Goal: Information Seeking & Learning: Find specific page/section

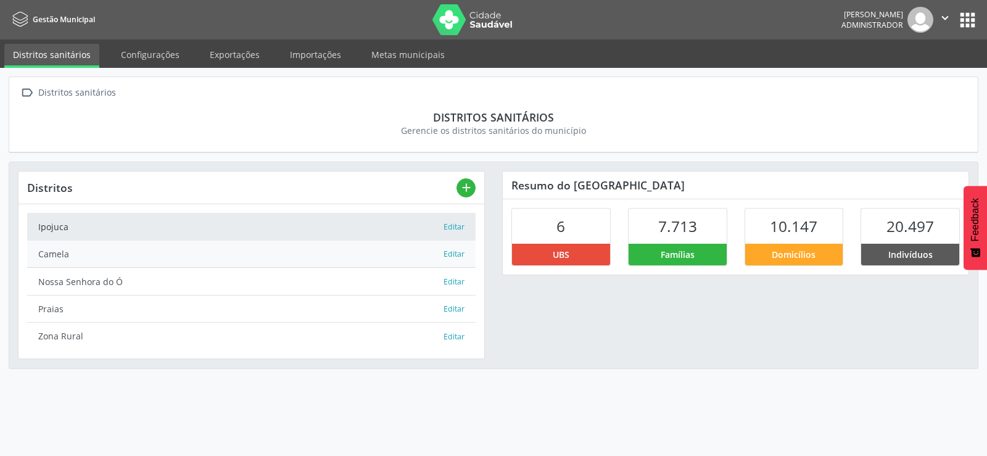
click at [115, 249] on div "Camela" at bounding box center [240, 253] width 405 height 13
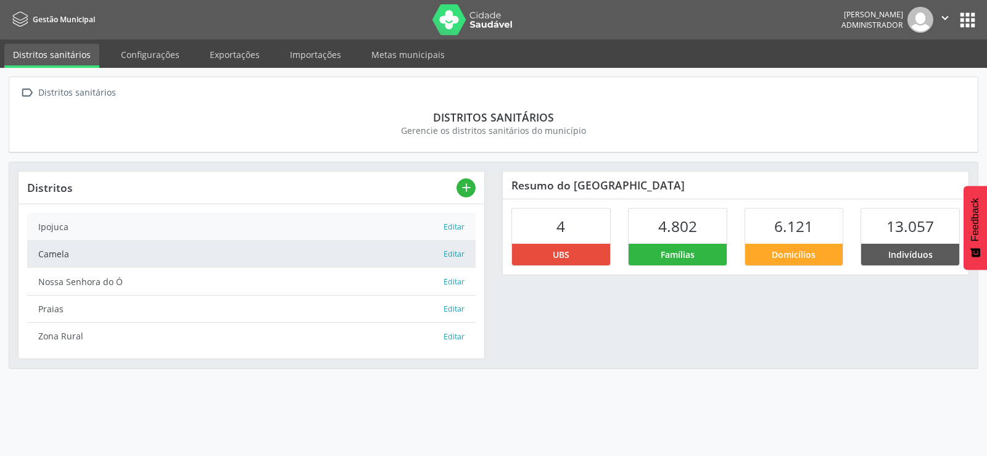
click at [189, 226] on div "Ipojuca" at bounding box center [240, 226] width 405 height 13
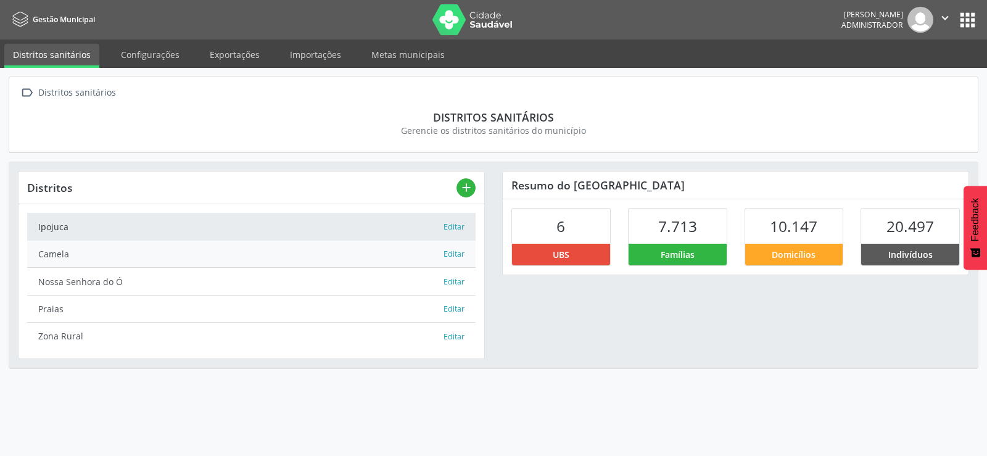
click at [179, 249] on div "Camela" at bounding box center [240, 253] width 405 height 13
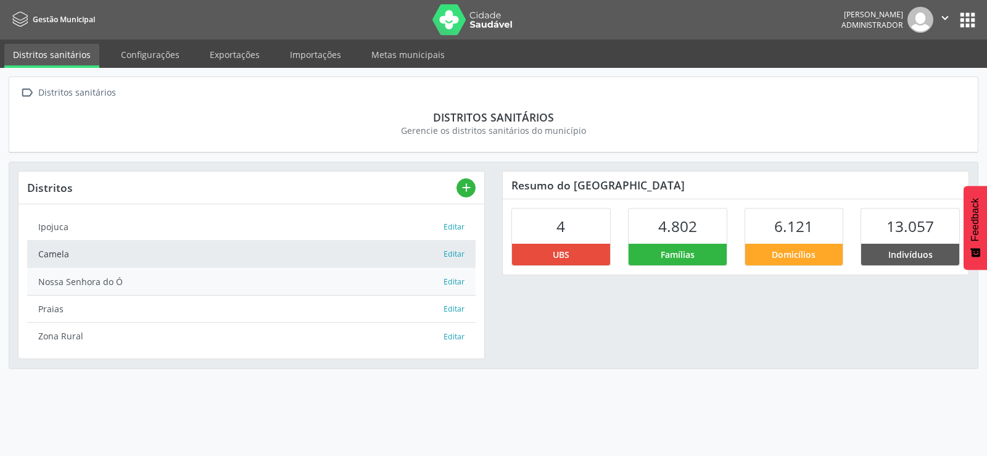
click at [159, 286] on div "Nossa Senhora do Ó" at bounding box center [240, 281] width 405 height 13
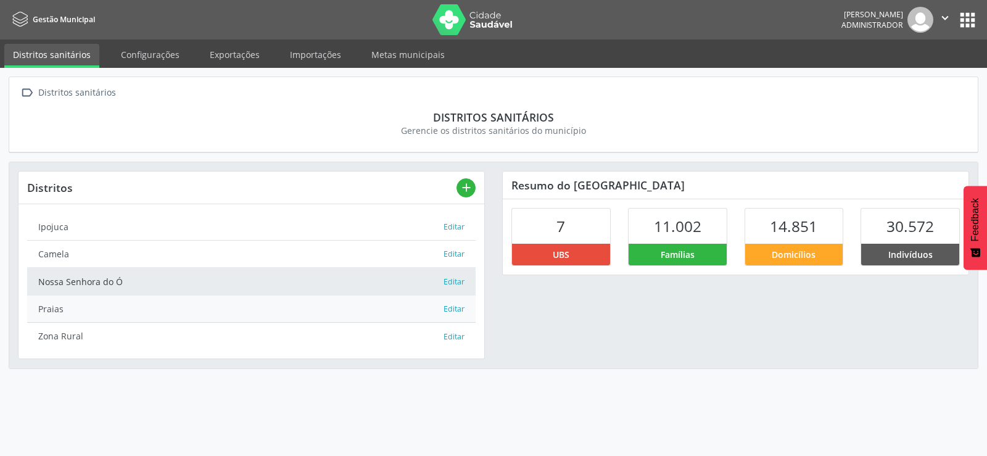
click at [167, 309] on div "Praias" at bounding box center [240, 308] width 405 height 13
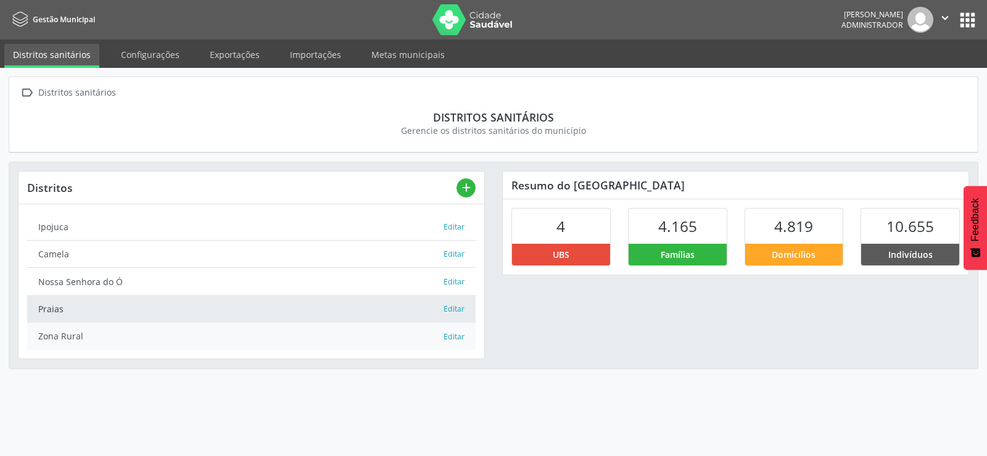
click at [172, 341] on div "Zona Rural" at bounding box center [240, 336] width 405 height 13
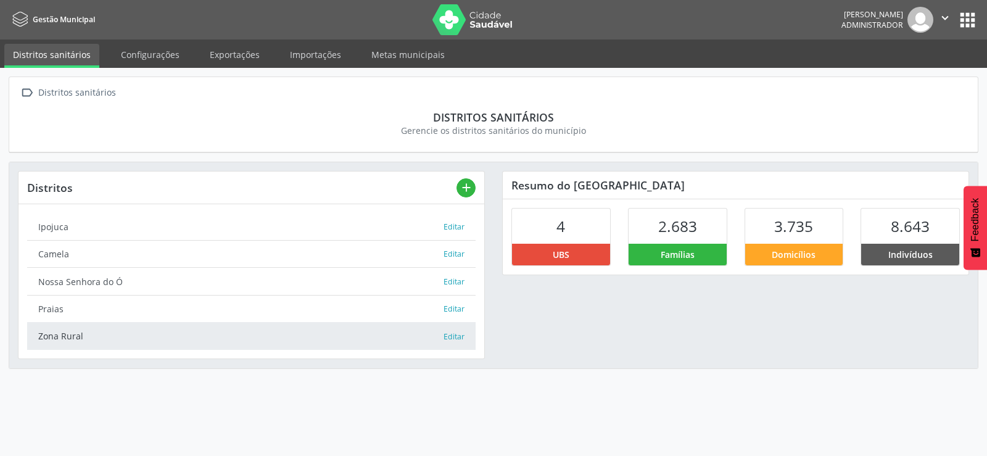
click at [585, 339] on div "Resumo do distrito Zona Rural 4 UBS 2.683 Famílias 3.735 Domicílios 8.643 Indiv…" at bounding box center [736, 260] width 484 height 196
click at [965, 14] on button "apps" at bounding box center [968, 20] width 22 height 22
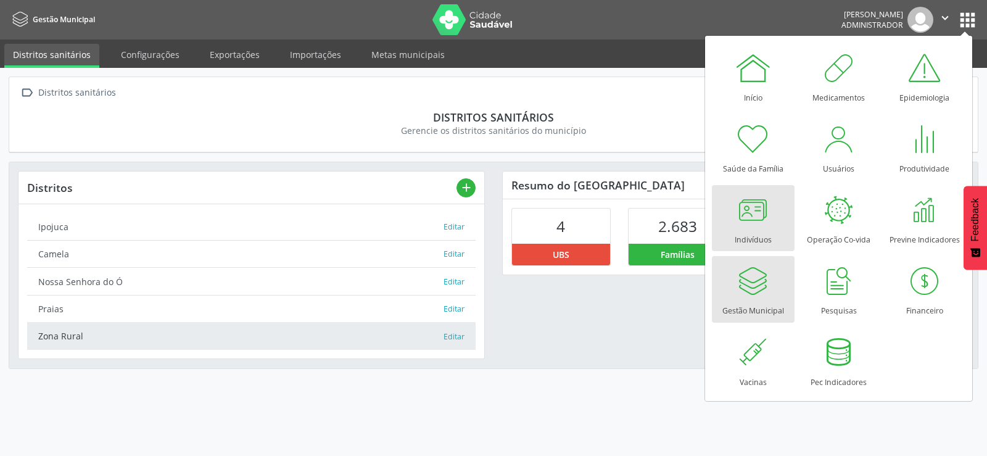
click at [745, 205] on div at bounding box center [753, 209] width 37 height 37
click at [763, 217] on div at bounding box center [753, 209] width 37 height 37
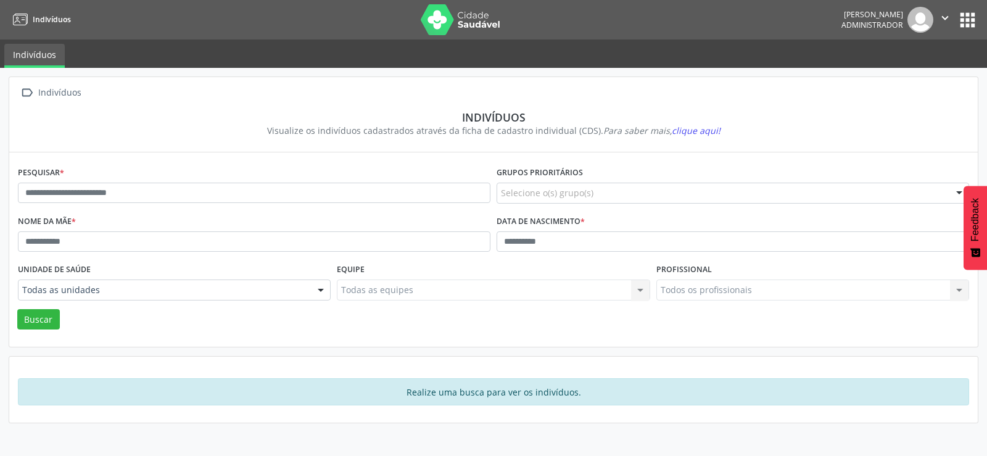
click at [320, 287] on div at bounding box center [321, 290] width 19 height 21
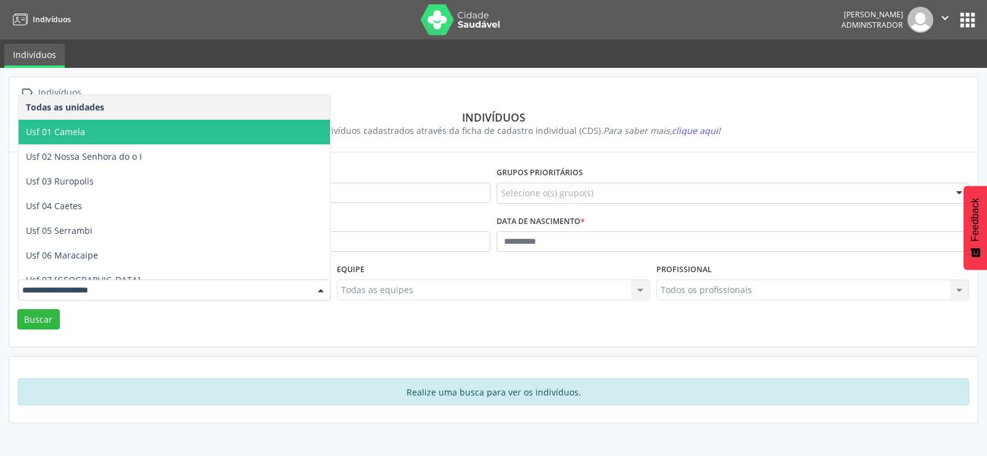
click at [71, 132] on span "Usf 01 Camela" at bounding box center [55, 132] width 59 height 12
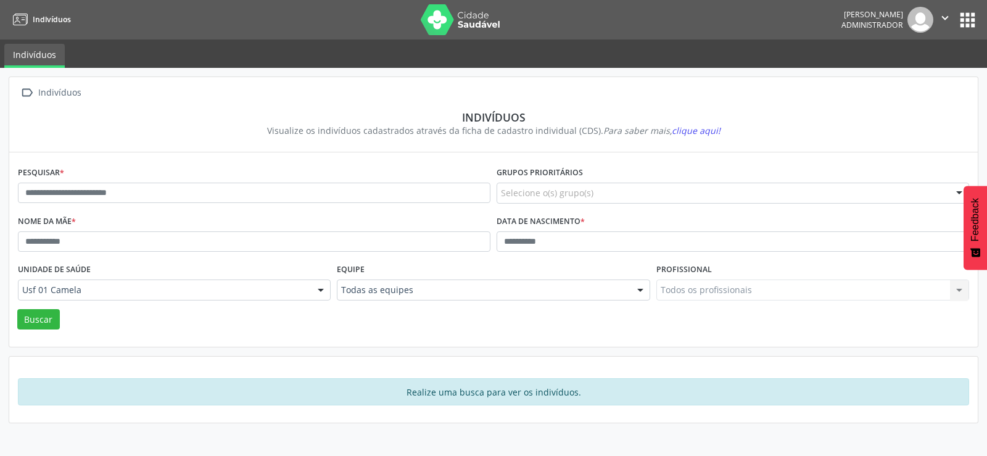
click at [321, 286] on div at bounding box center [321, 290] width 19 height 21
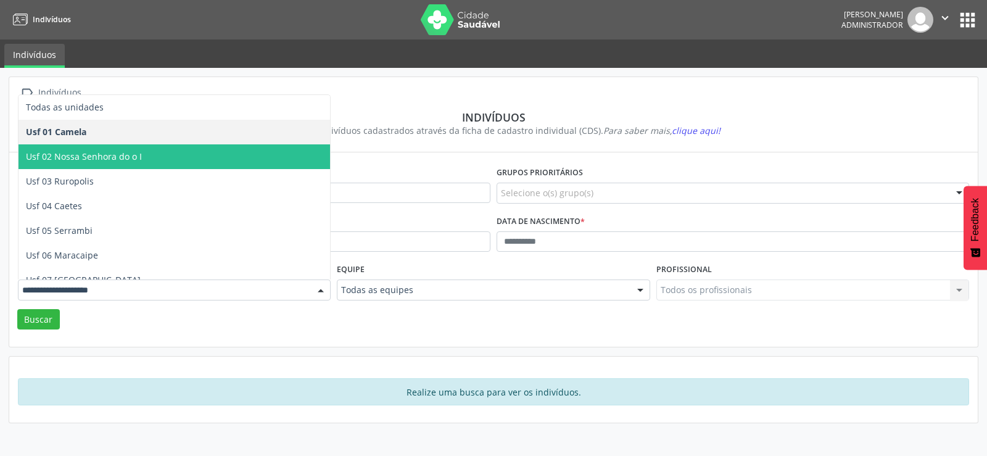
click at [85, 163] on span "Usf 02 Nossa Senhora do o I" at bounding box center [175, 156] width 312 height 25
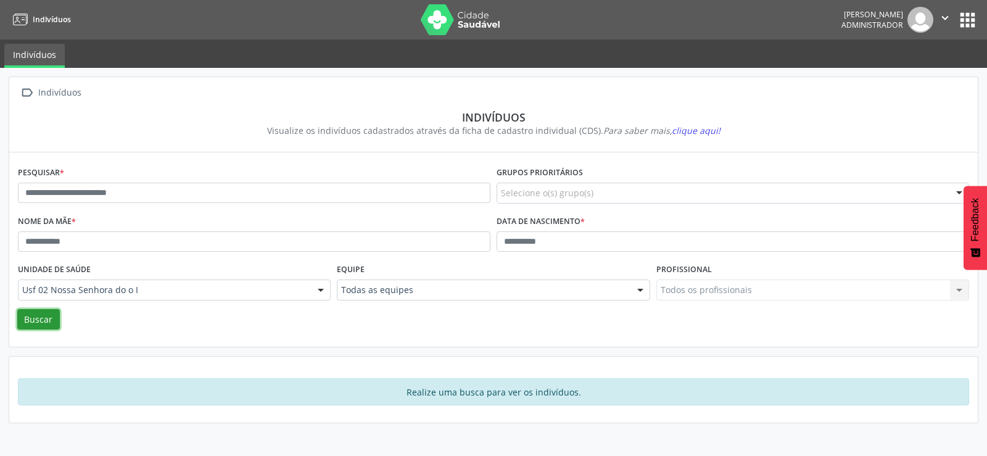
click at [31, 311] on button "Buscar" at bounding box center [38, 319] width 43 height 21
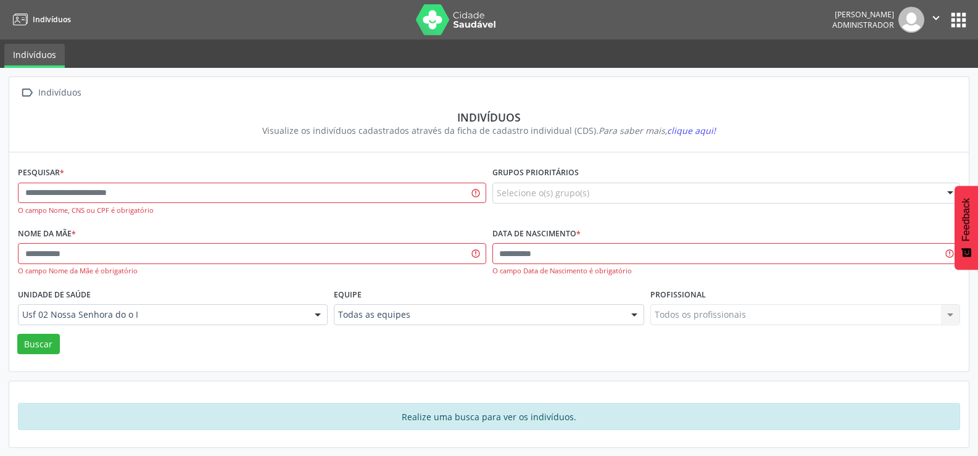
click at [963, 27] on button "apps" at bounding box center [959, 20] width 22 height 22
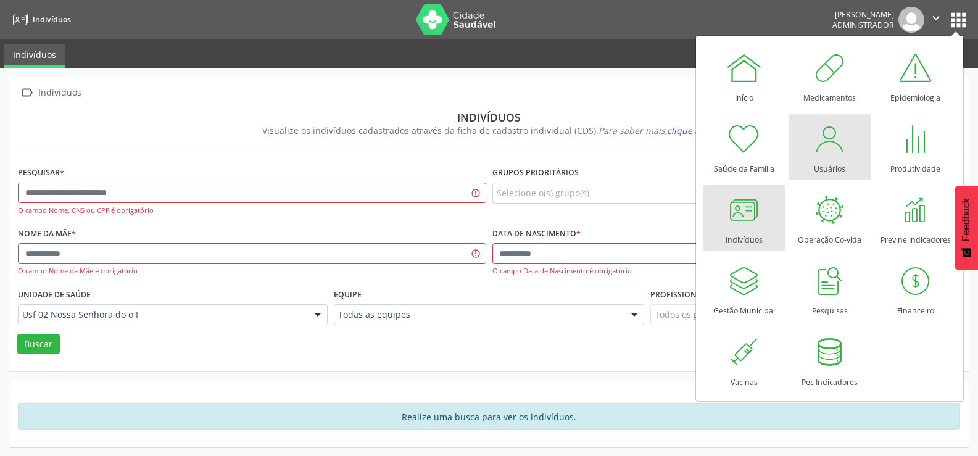
click at [831, 159] on div "Usuários" at bounding box center [829, 165] width 31 height 17
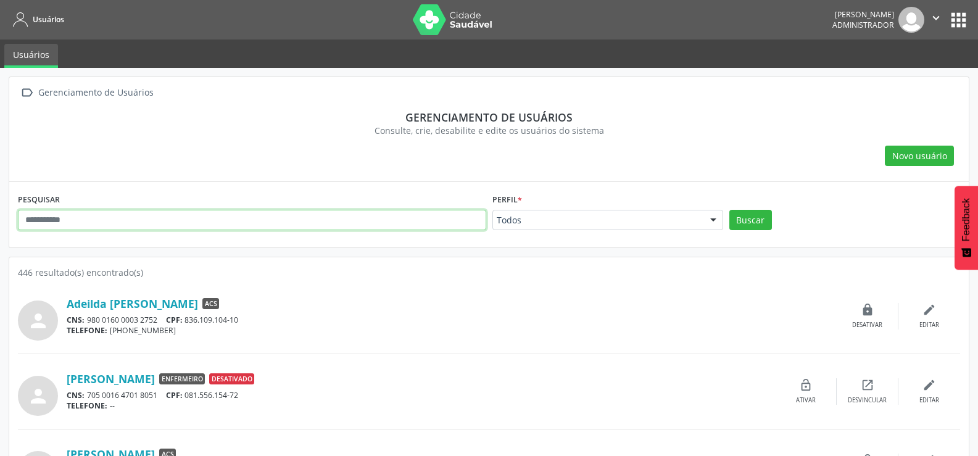
click at [80, 216] on input "text" at bounding box center [252, 220] width 468 height 21
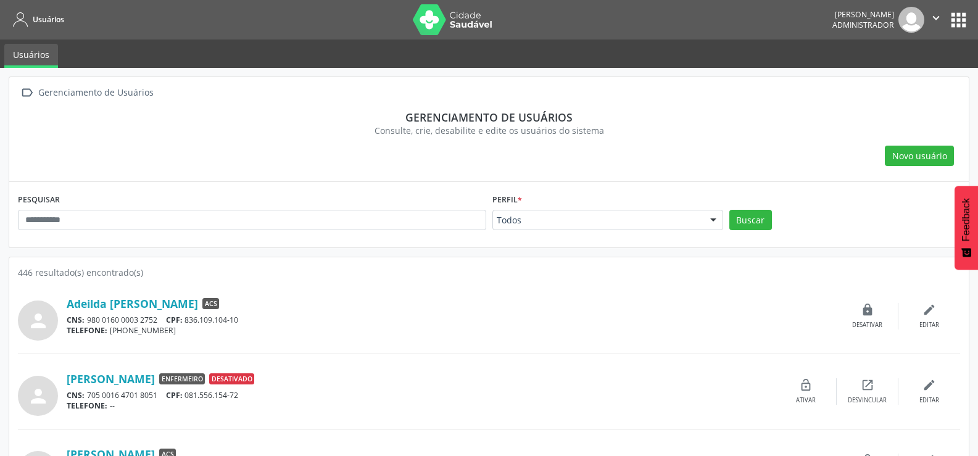
click at [716, 218] on div at bounding box center [713, 220] width 19 height 21
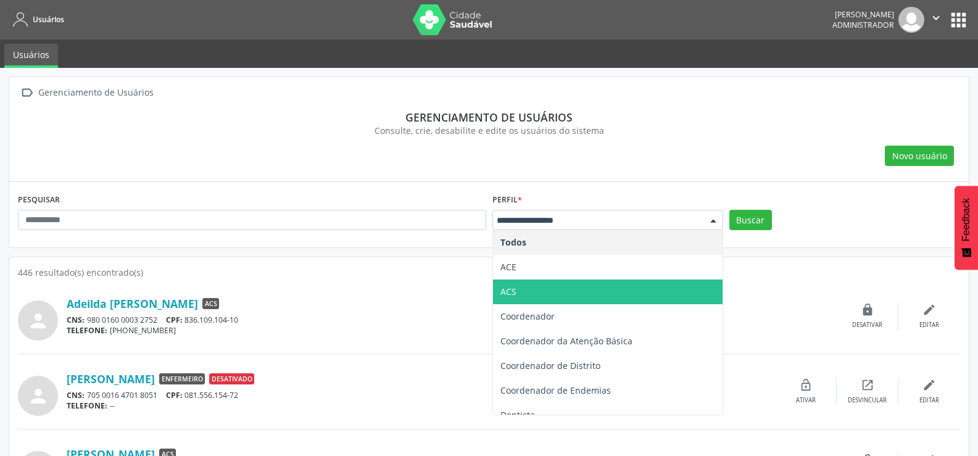
click at [534, 294] on span "ACS" at bounding box center [608, 292] width 230 height 25
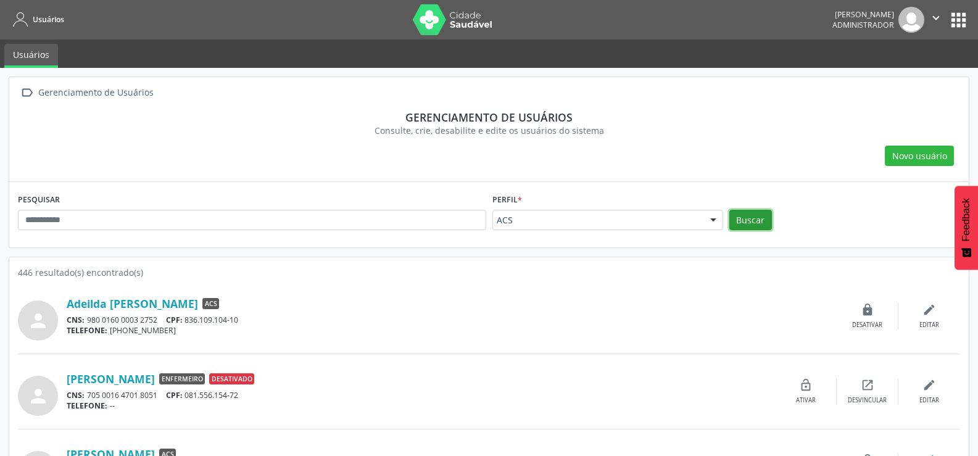
click at [737, 218] on button "Buscar" at bounding box center [750, 220] width 43 height 21
click at [964, 21] on button "apps" at bounding box center [959, 20] width 22 height 22
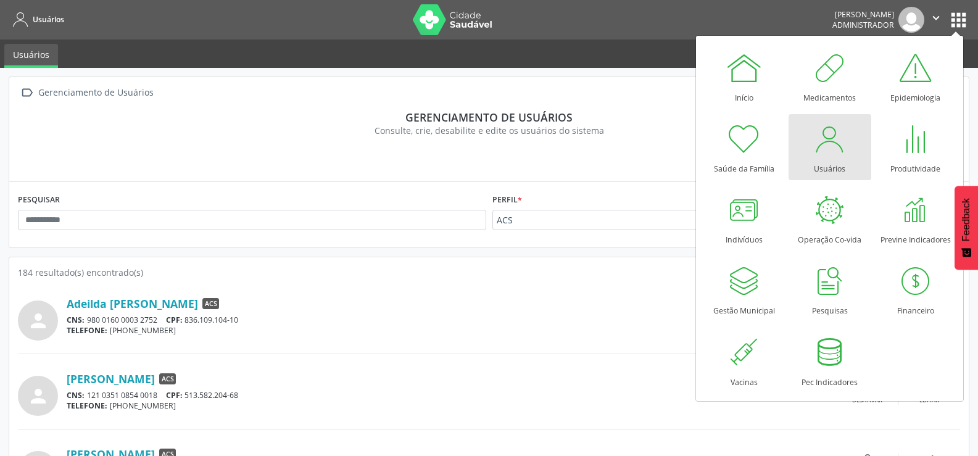
click at [586, 373] on div "Adeilza Maria Lopes da Silva ACS" at bounding box center [452, 379] width 770 height 14
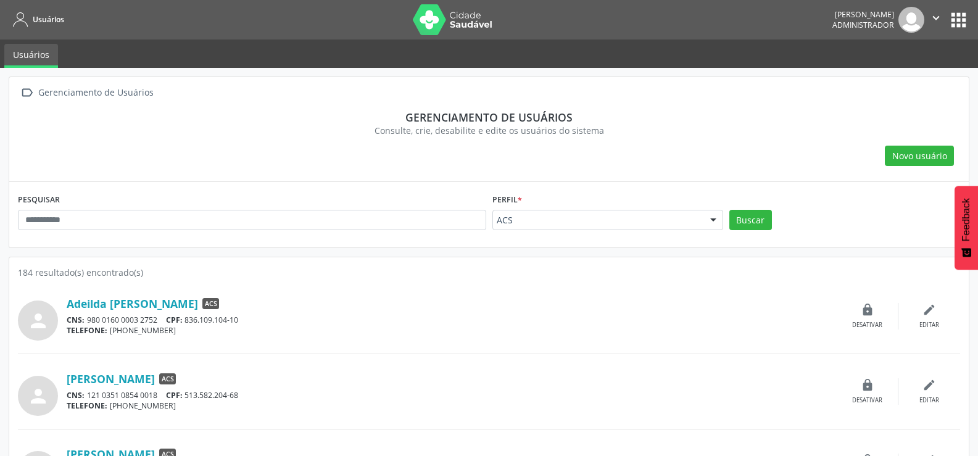
click at [716, 214] on div at bounding box center [713, 220] width 19 height 21
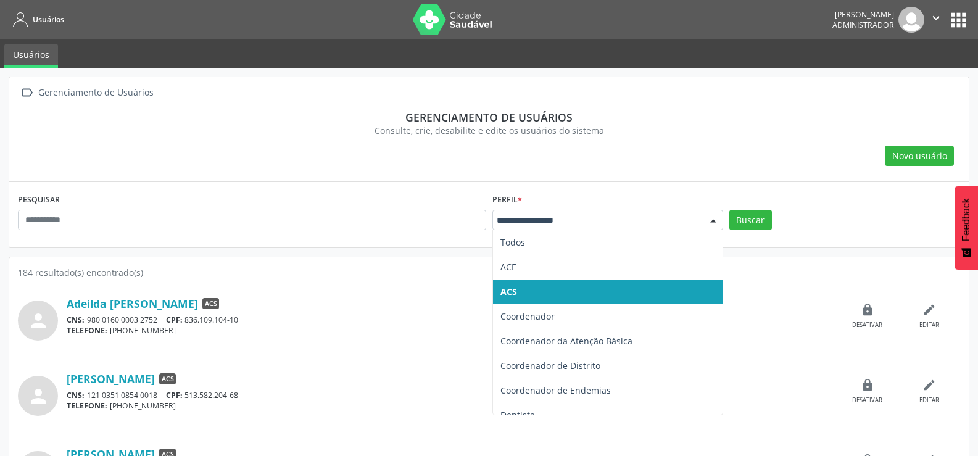
click at [766, 128] on div "Consulte, crie, desabilite e edite os usuários do sistema" at bounding box center [489, 130] width 925 height 13
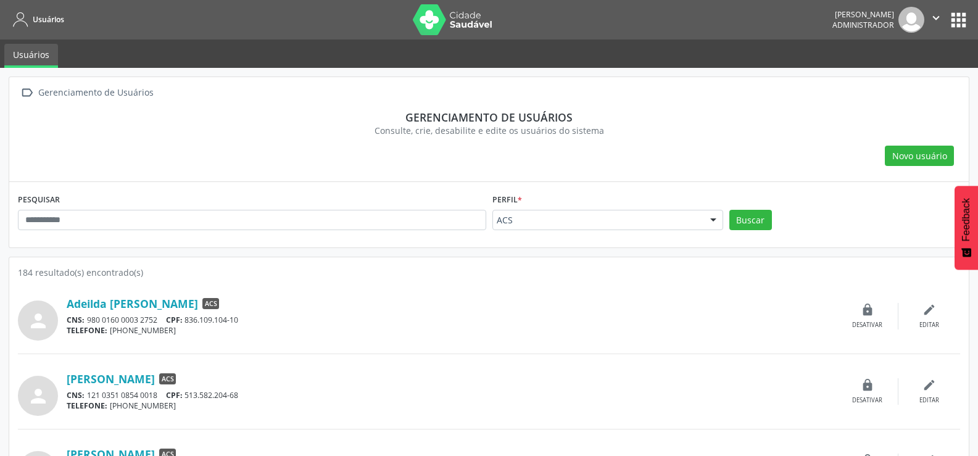
click at [968, 17] on button "apps" at bounding box center [959, 20] width 22 height 22
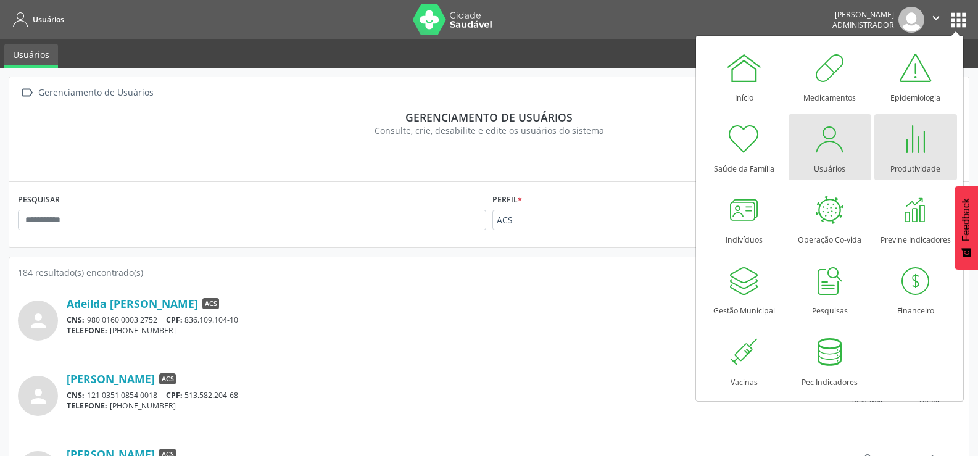
click at [910, 147] on div at bounding box center [915, 138] width 37 height 37
click at [906, 147] on div at bounding box center [915, 138] width 37 height 37
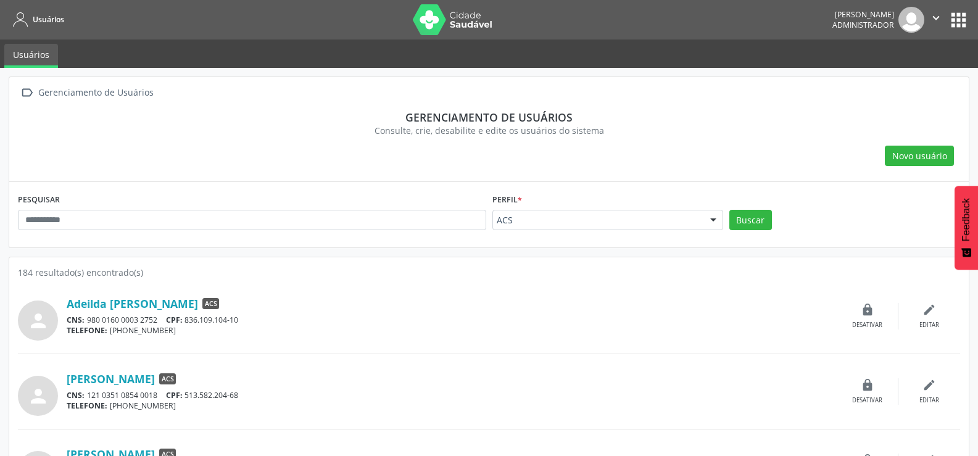
click at [27, 91] on icon "" at bounding box center [27, 93] width 18 height 18
click at [115, 89] on div "Gerenciamento de Usuários" at bounding box center [96, 93] width 120 height 18
click at [44, 16] on span "Usuários" at bounding box center [48, 19] width 31 height 10
click at [959, 21] on button "apps" at bounding box center [959, 20] width 22 height 22
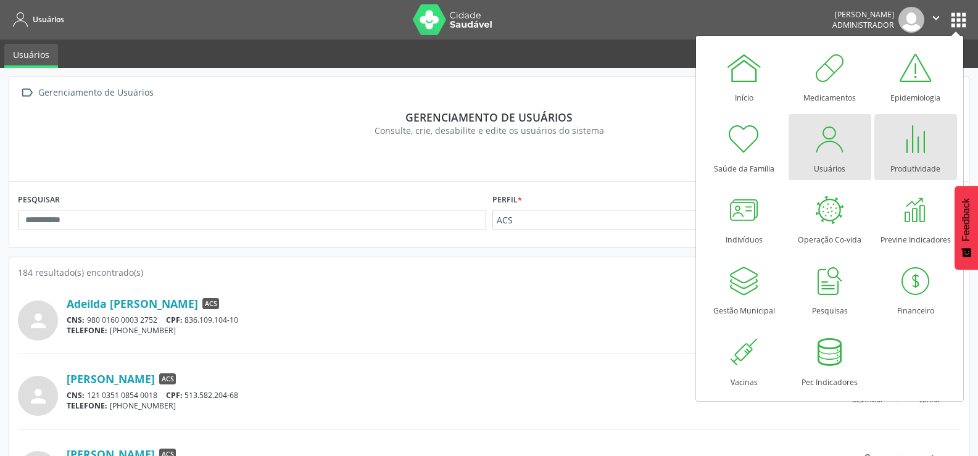
click at [910, 147] on div at bounding box center [915, 138] width 37 height 37
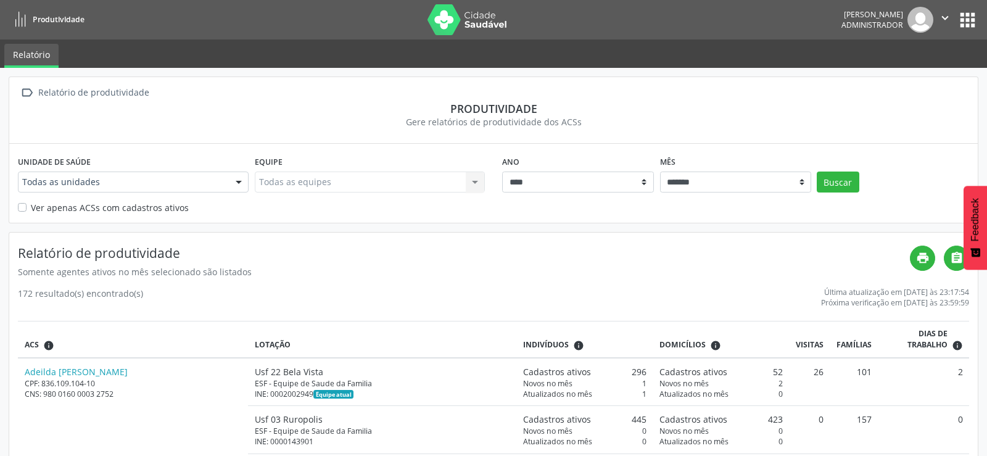
click at [238, 183] on div at bounding box center [239, 182] width 19 height 21
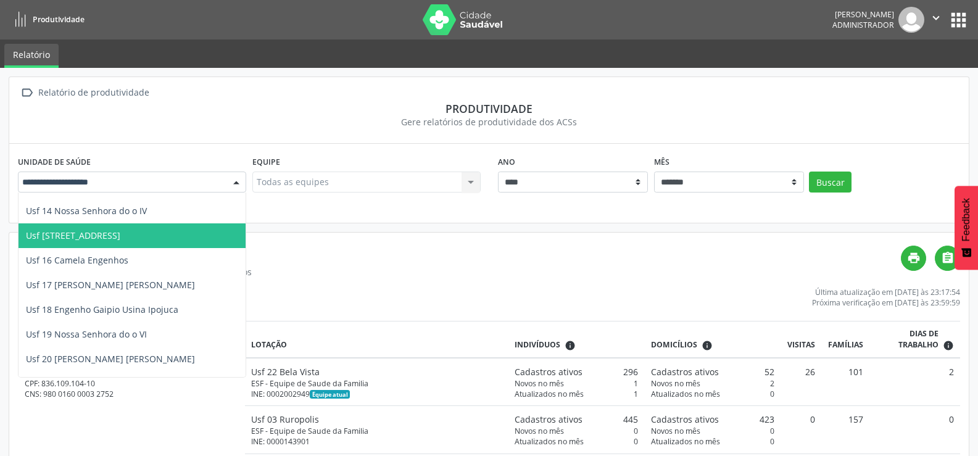
scroll to position [370, 0]
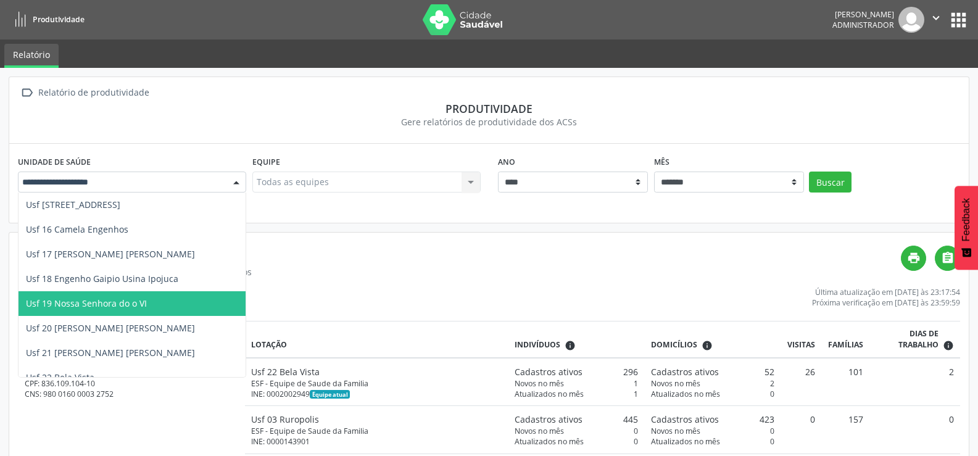
click at [80, 297] on span "Usf 19 Nossa Senhora do o VI" at bounding box center [86, 303] width 121 height 12
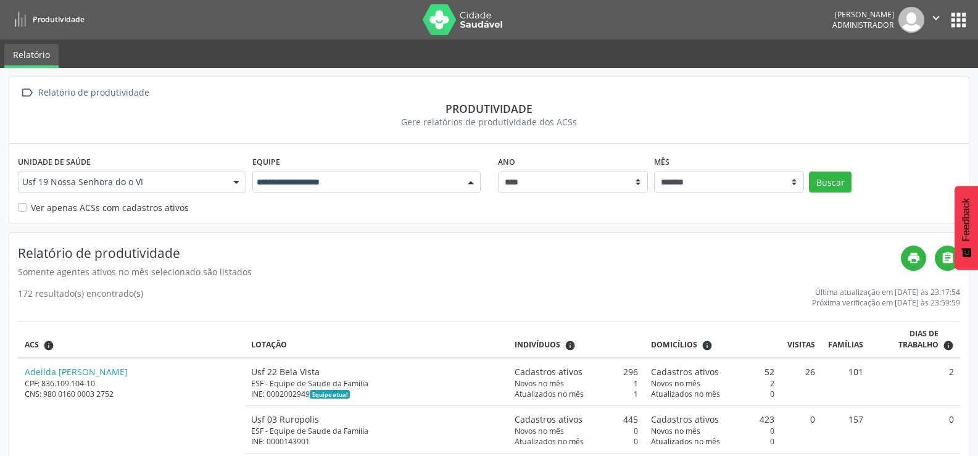
click at [468, 181] on div at bounding box center [471, 182] width 19 height 21
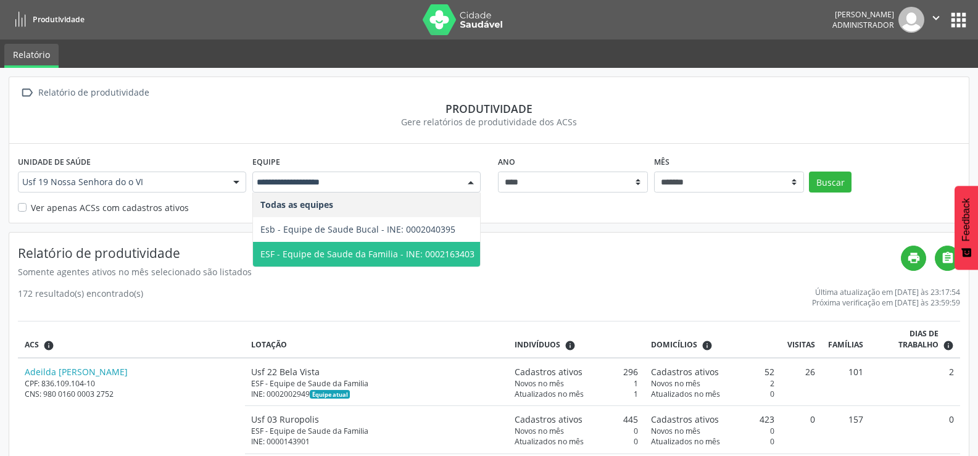
click at [298, 252] on span "ESF - Equipe de Saude da Familia - INE: 0002163403" at bounding box center [367, 254] width 214 height 12
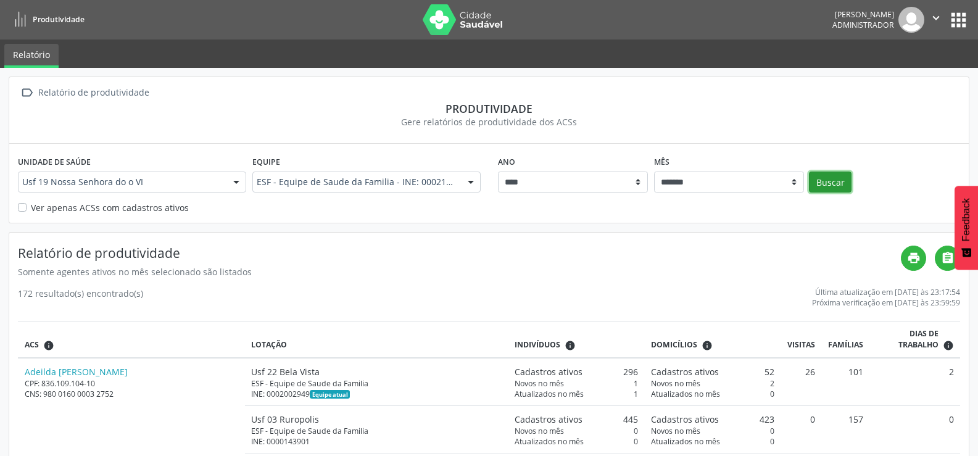
click at [841, 181] on button "Buscar" at bounding box center [830, 182] width 43 height 21
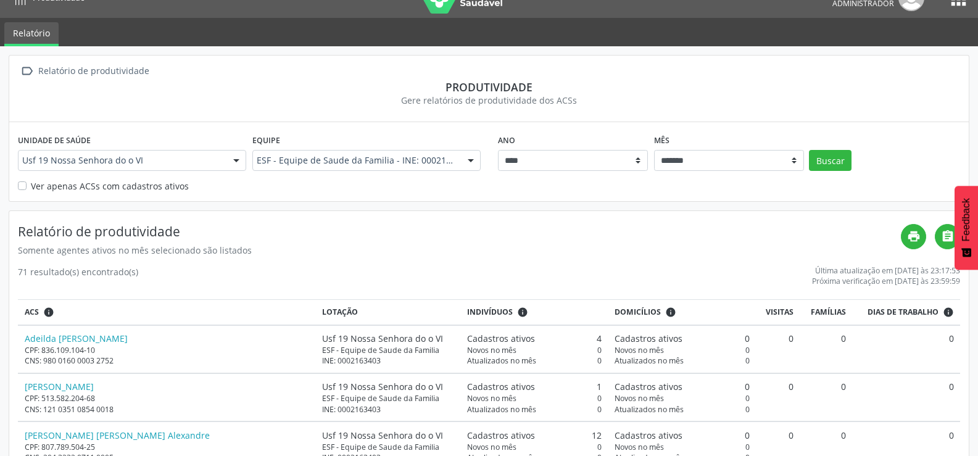
scroll to position [0, 0]
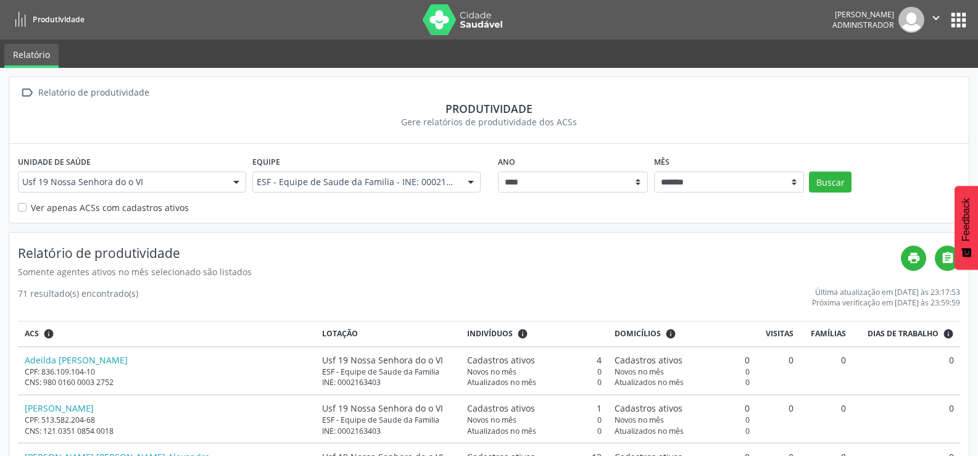
click at [31, 205] on label "Ver apenas ACSs com cadastros ativos" at bounding box center [110, 207] width 158 height 13
click at [832, 179] on button "Buscar" at bounding box center [830, 182] width 43 height 21
click at [237, 183] on div at bounding box center [236, 182] width 19 height 21
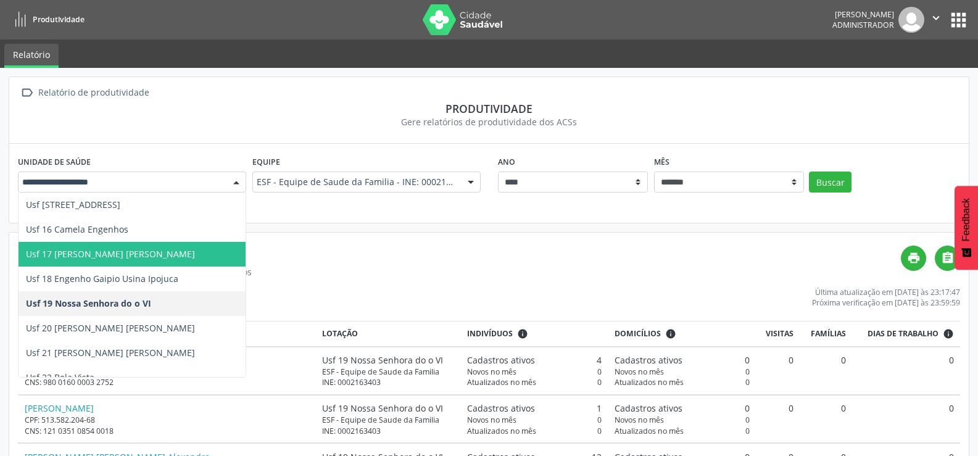
scroll to position [185, 0]
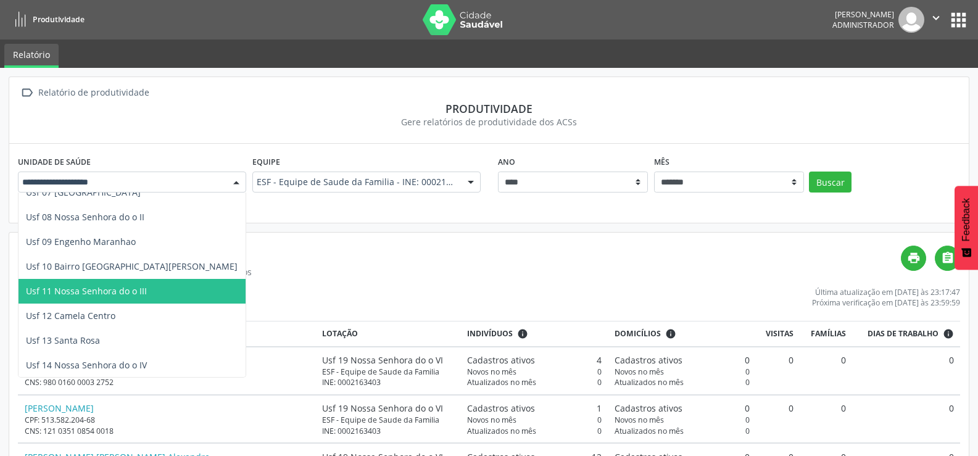
click at [82, 284] on span "Usf 11 Nossa Senhora do o III" at bounding box center [132, 291] width 227 height 25
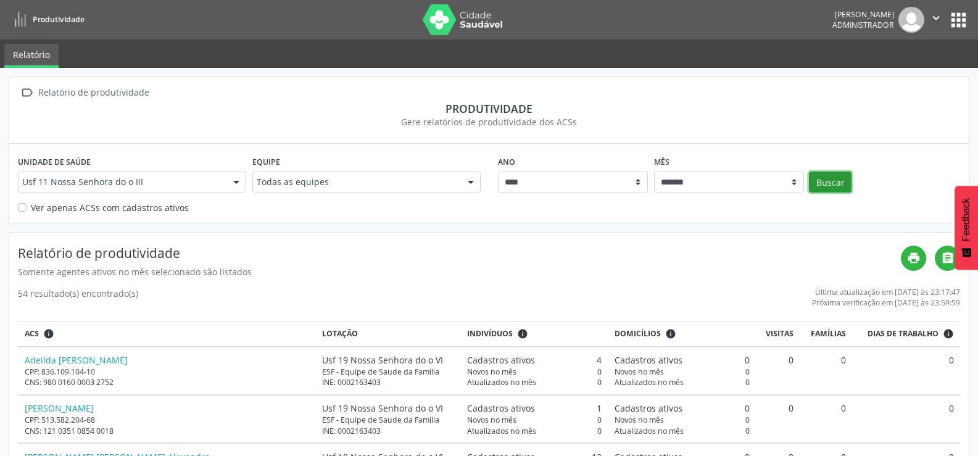
click at [829, 178] on button "Buscar" at bounding box center [830, 182] width 43 height 21
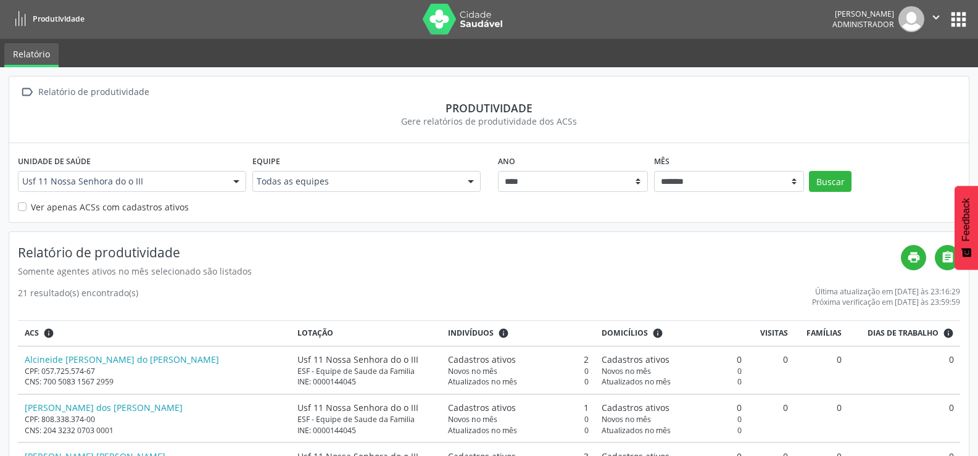
scroll to position [0, 0]
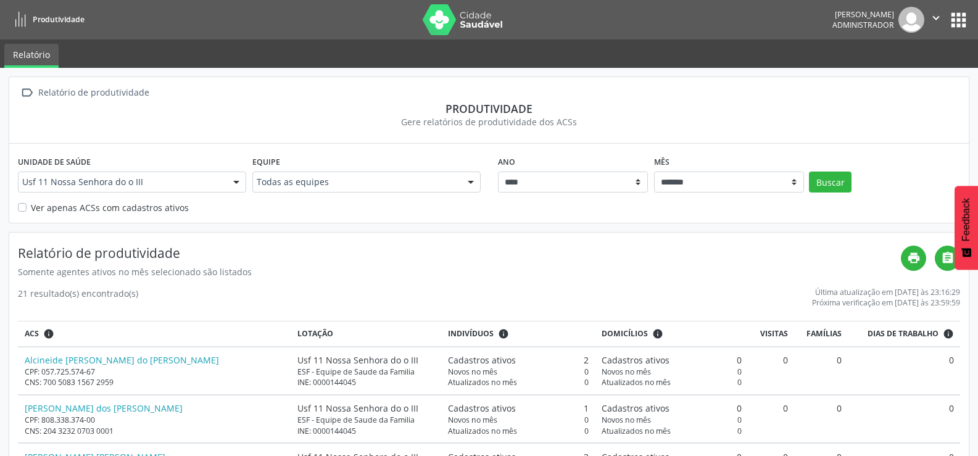
click at [966, 17] on button "apps" at bounding box center [959, 20] width 22 height 22
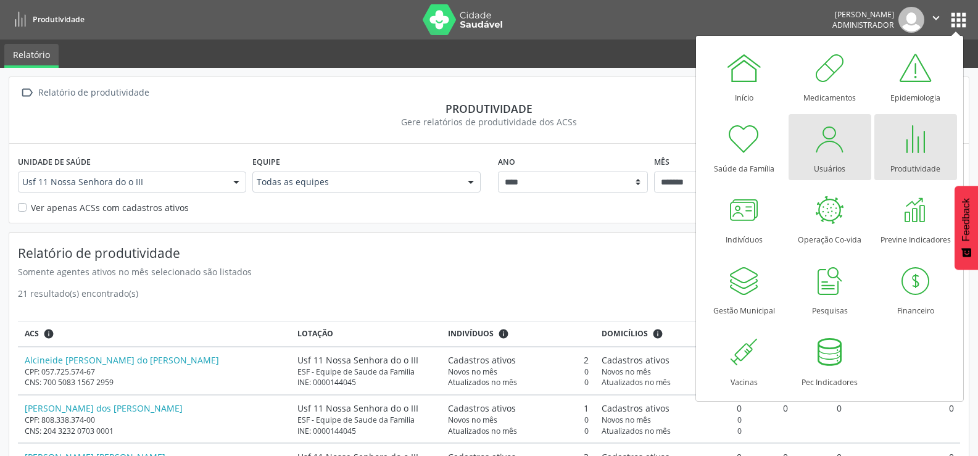
click at [826, 164] on div "Usuários" at bounding box center [829, 165] width 31 height 17
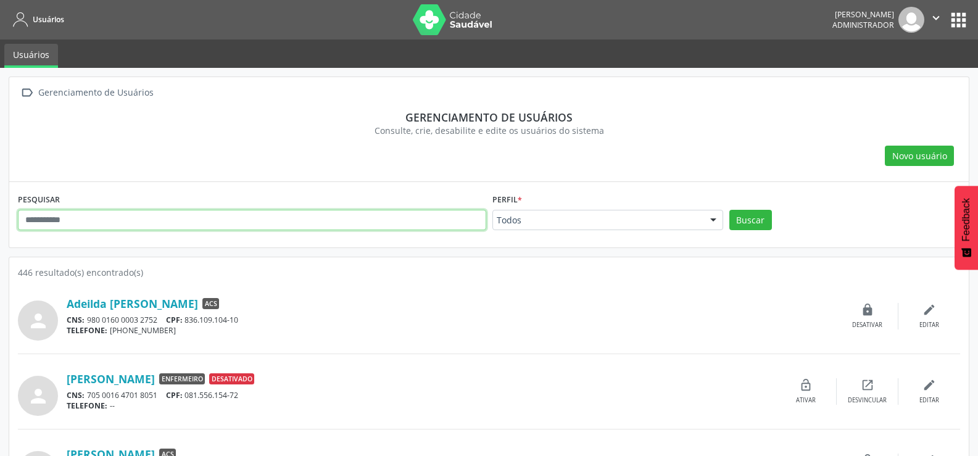
click at [72, 220] on input "text" at bounding box center [252, 220] width 468 height 21
click at [91, 222] on input "**********" at bounding box center [252, 220] width 468 height 21
type input "**********"
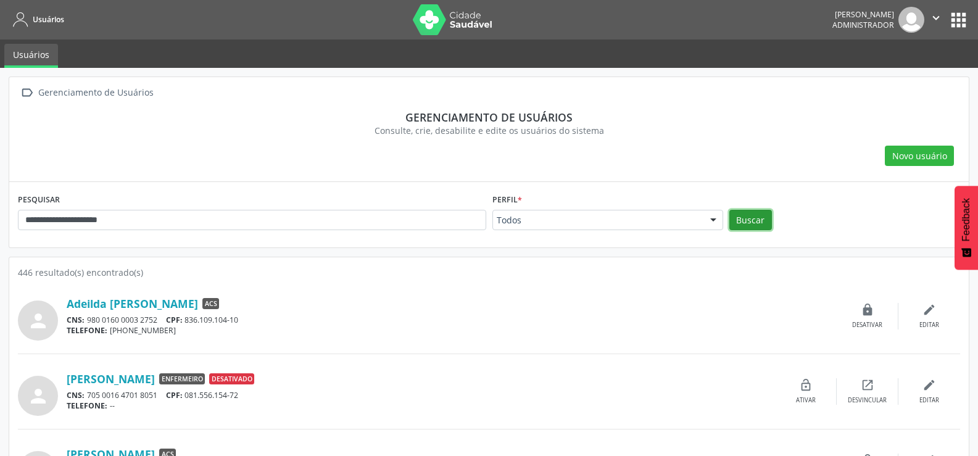
click at [753, 215] on button "Buscar" at bounding box center [750, 220] width 43 height 21
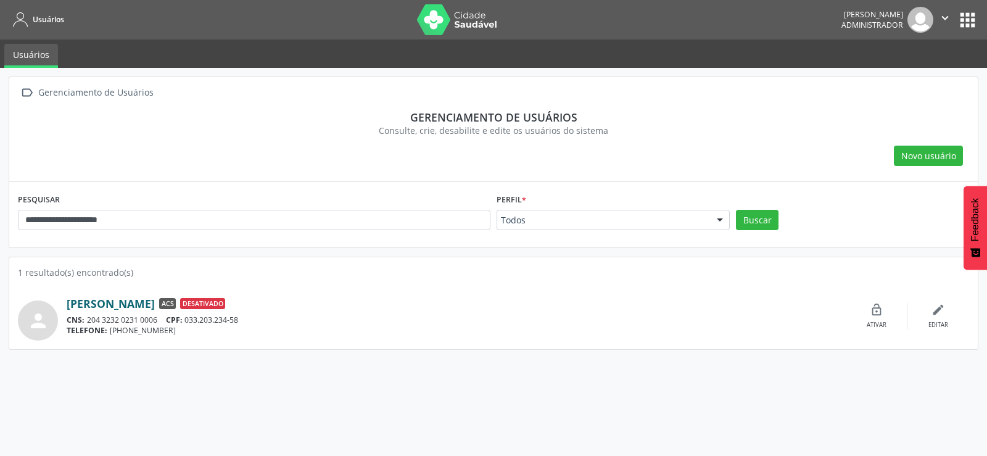
click at [134, 304] on link "[PERSON_NAME]" at bounding box center [111, 304] width 88 height 14
